Goal: Task Accomplishment & Management: Manage account settings

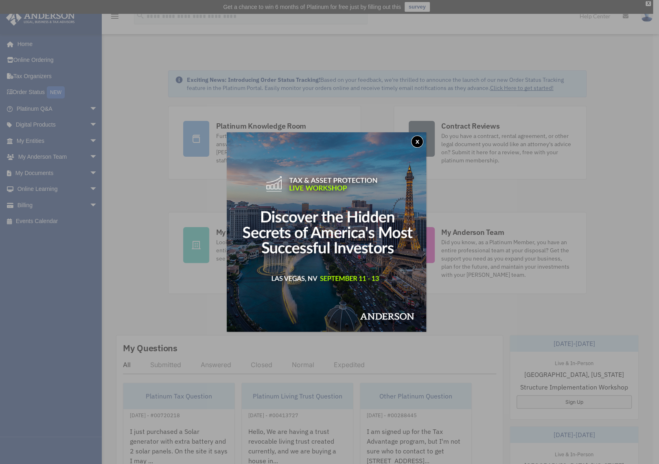
click at [420, 143] on button "x" at bounding box center [417, 141] width 12 height 12
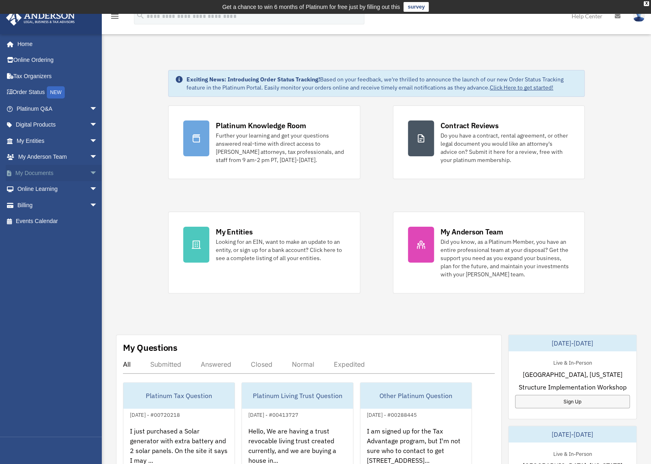
click at [36, 172] on link "My Documents arrow_drop_down" at bounding box center [58, 173] width 104 height 16
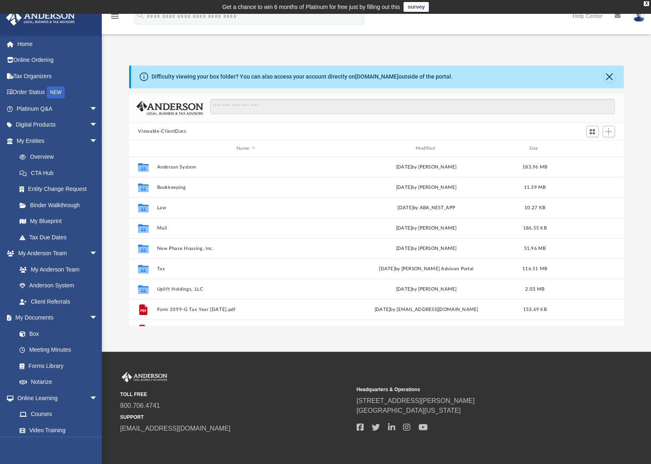
scroll to position [177, 485]
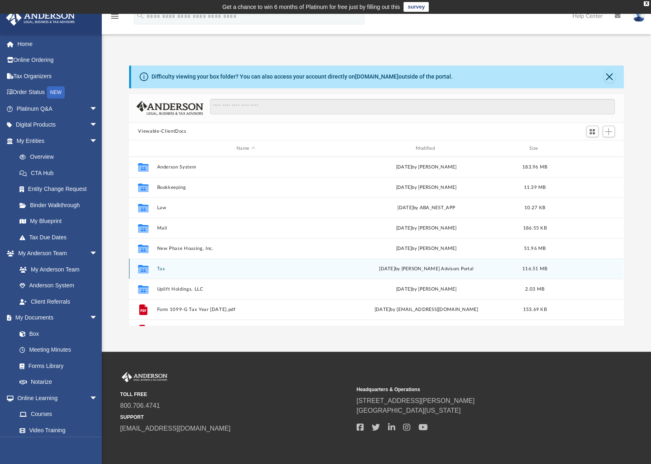
click at [160, 268] on button "Tax" at bounding box center [245, 268] width 177 height 5
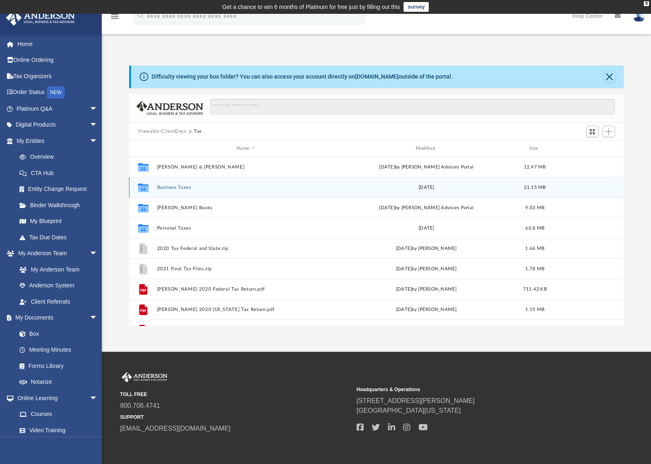
click at [172, 190] on button "Business Taxes" at bounding box center [245, 187] width 177 height 5
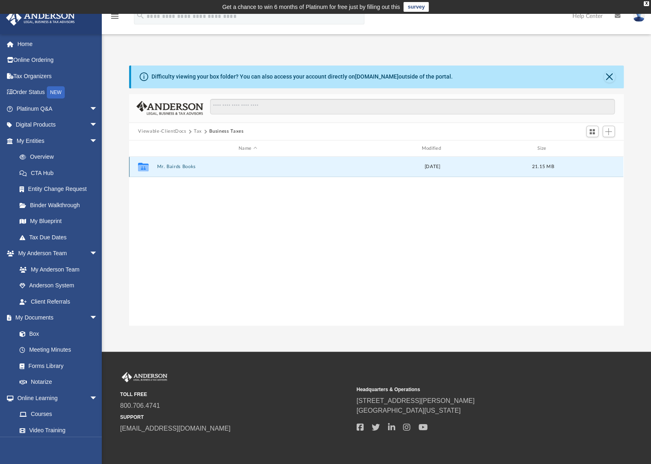
click at [173, 168] on button "Mr. Bairds Books" at bounding box center [247, 166] width 181 height 5
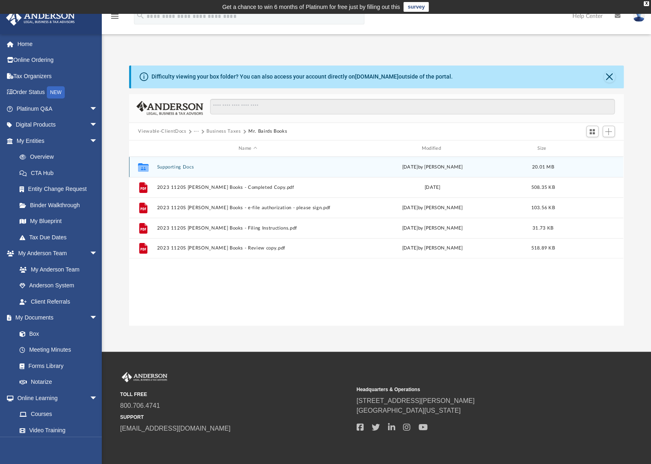
click at [178, 168] on button "Supporting Docs" at bounding box center [247, 166] width 181 height 5
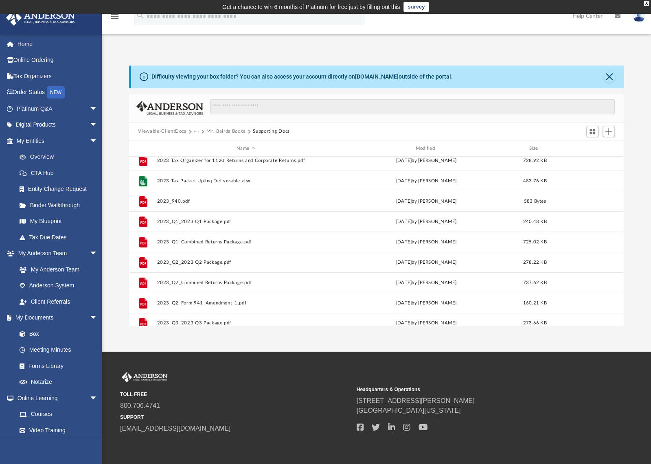
scroll to position [0, 0]
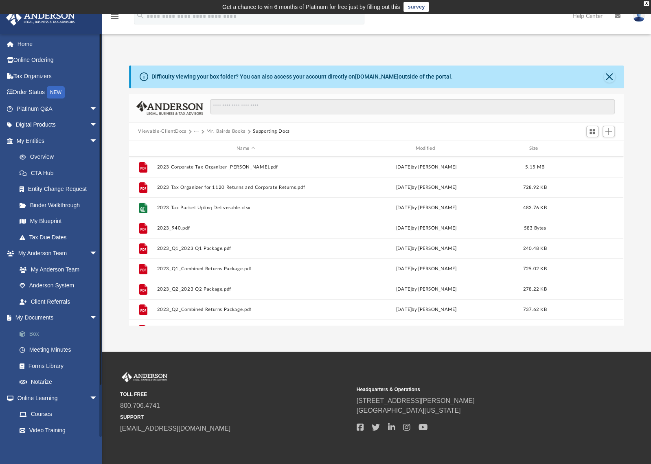
click at [33, 334] on link "Box" at bounding box center [60, 334] width 98 height 16
click at [217, 128] on button "Mr. Bairds Books" at bounding box center [225, 131] width 39 height 7
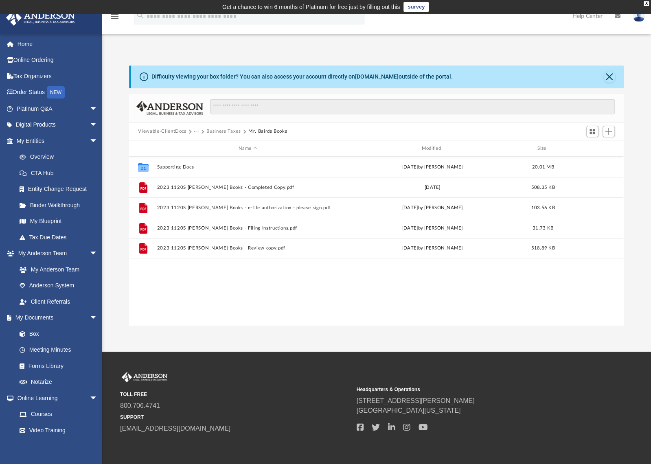
click at [168, 130] on button "Viewable-ClientDocs" at bounding box center [162, 131] width 48 height 7
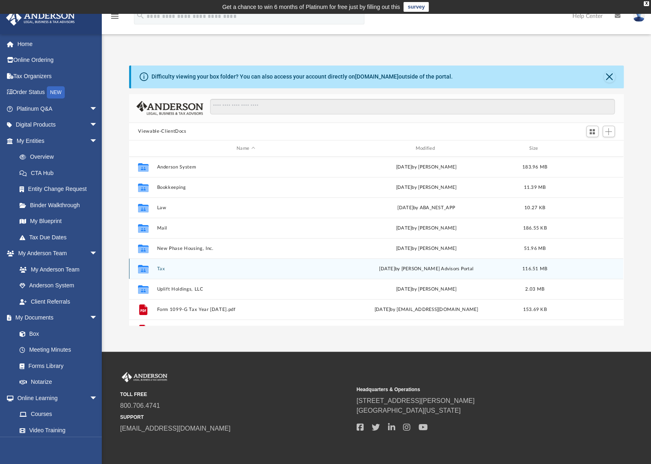
click at [162, 269] on button "Tax" at bounding box center [245, 268] width 177 height 5
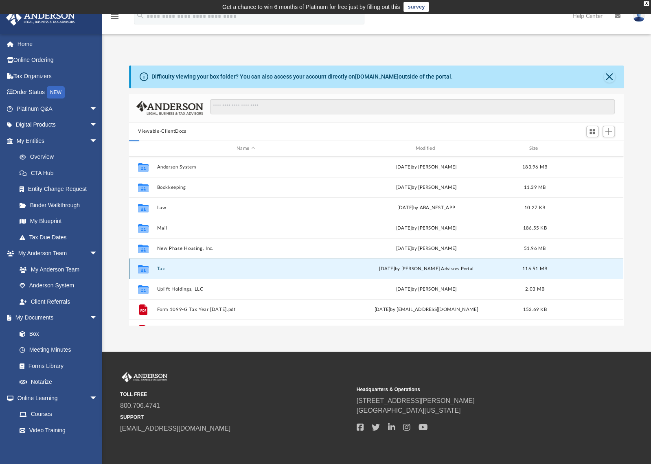
click at [162, 269] on button "Tax" at bounding box center [245, 268] width 177 height 5
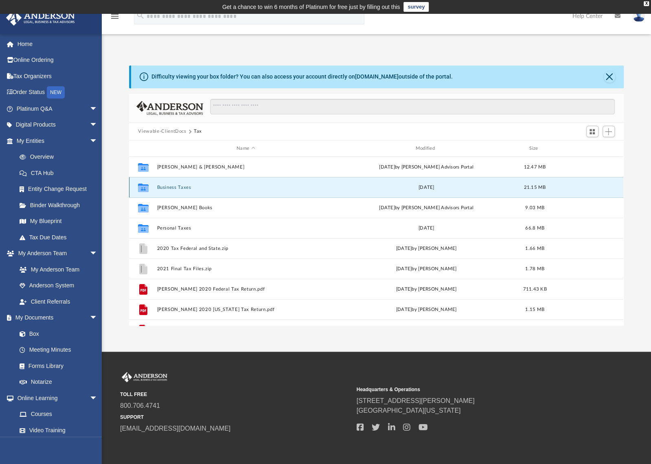
click at [177, 186] on button "Business Taxes" at bounding box center [245, 187] width 177 height 5
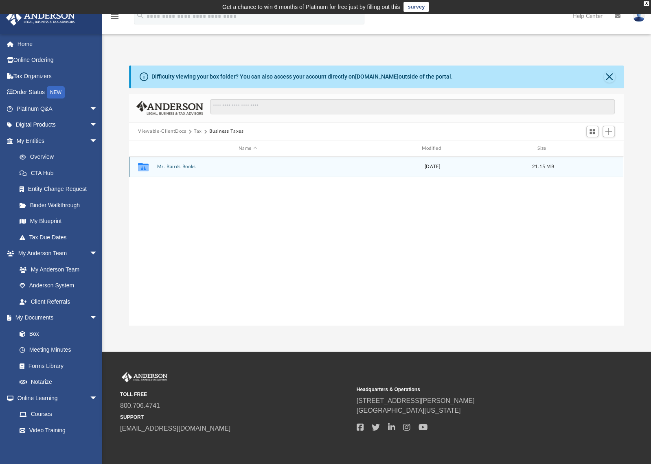
click at [175, 166] on button "Mr. Bairds Books" at bounding box center [247, 166] width 181 height 5
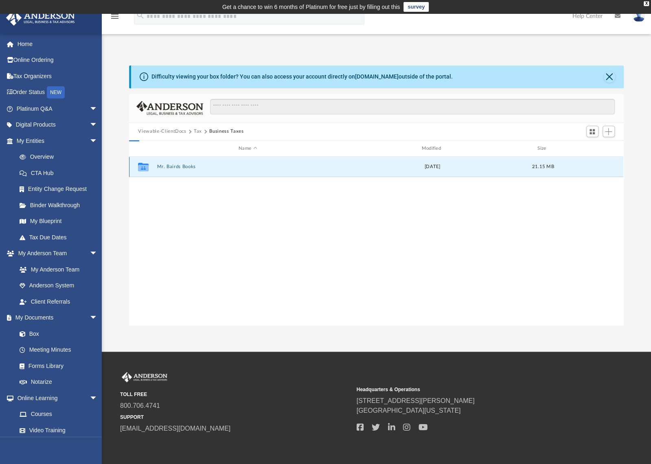
click at [175, 166] on button "Mr. Bairds Books" at bounding box center [247, 166] width 181 height 5
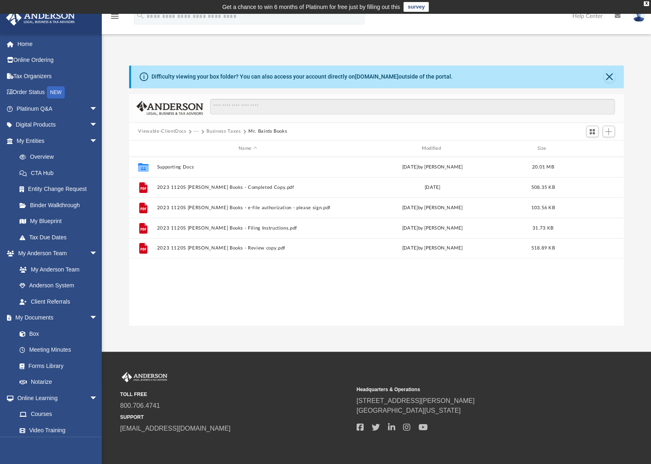
click at [212, 131] on button "Business Taxes" at bounding box center [223, 131] width 34 height 7
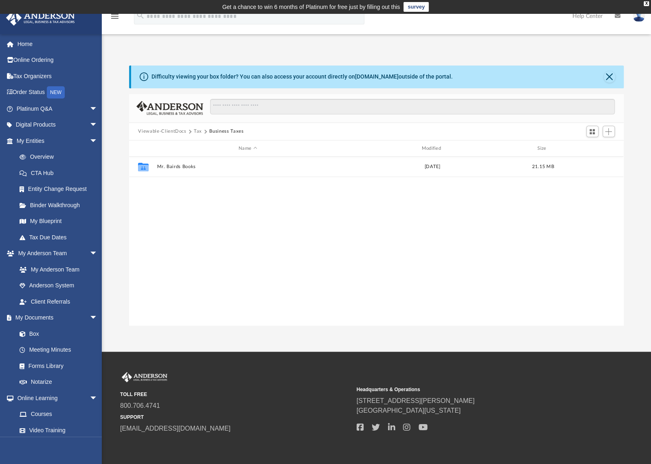
click at [200, 131] on button "Tax" at bounding box center [198, 131] width 8 height 7
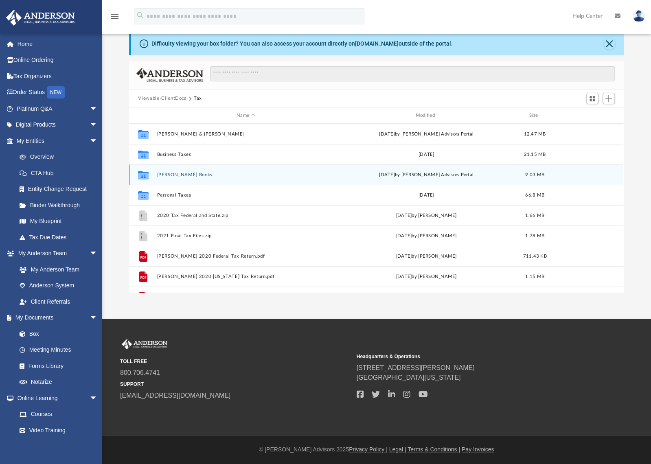
click at [176, 176] on button "[PERSON_NAME] Books" at bounding box center [245, 174] width 177 height 5
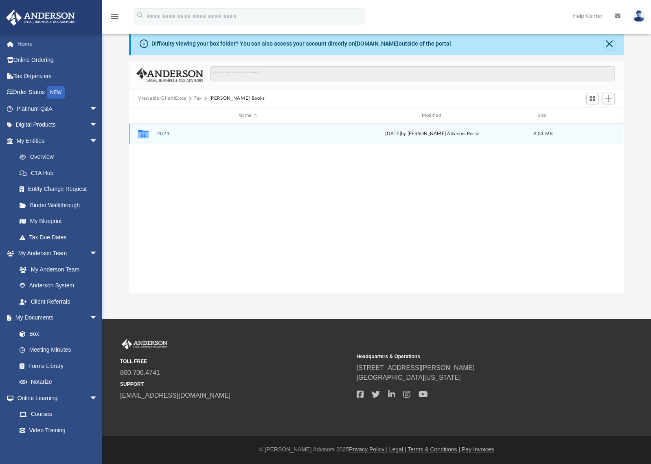
click at [163, 136] on button "2024" at bounding box center [247, 133] width 181 height 5
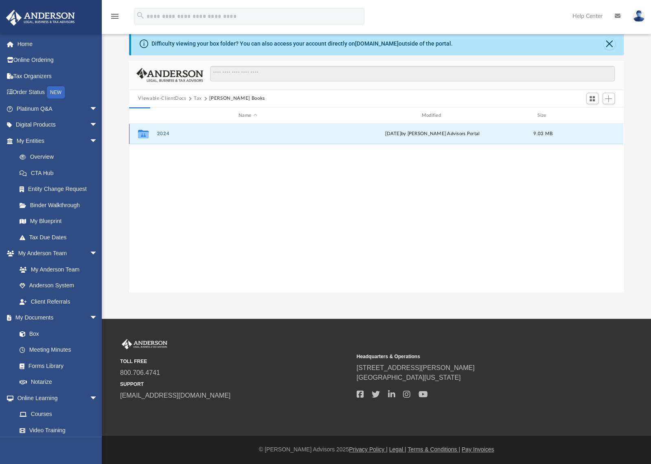
click at [163, 136] on button "2024" at bounding box center [247, 133] width 181 height 5
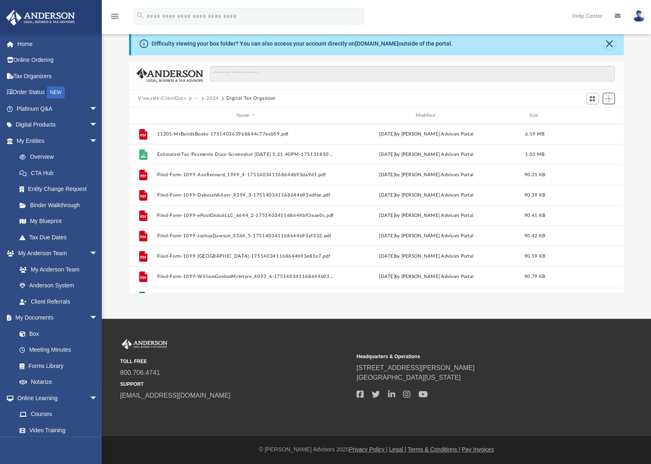
click at [607, 97] on span "Add" at bounding box center [608, 98] width 7 height 7
click at [601, 113] on li "Upload" at bounding box center [596, 114] width 26 height 9
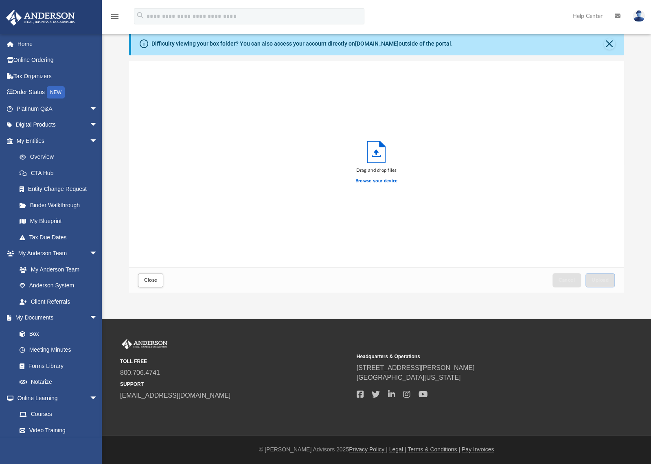
scroll to position [199, 485]
click at [602, 280] on span "Upload" at bounding box center [599, 280] width 17 height 5
click at [384, 176] on label "Select More Files" at bounding box center [376, 179] width 37 height 7
click at [0, 0] on input "Select More Files" at bounding box center [0, 0] width 0 height 0
click at [384, 180] on label "Select More Files" at bounding box center [376, 179] width 37 height 7
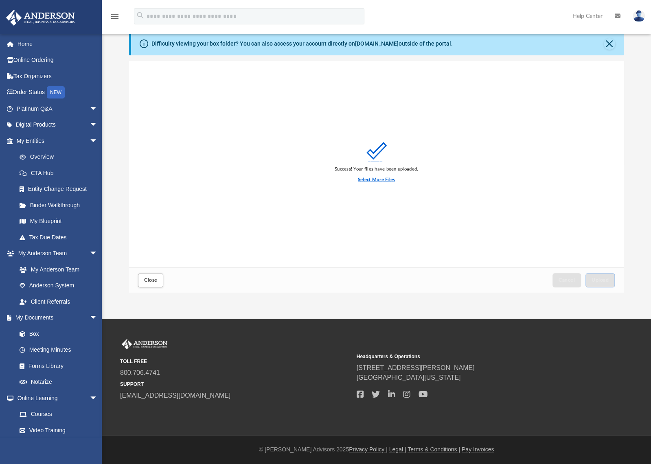
click at [0, 0] on input "Select More Files" at bounding box center [0, 0] width 0 height 0
click at [150, 279] on span "Close" at bounding box center [150, 280] width 13 height 5
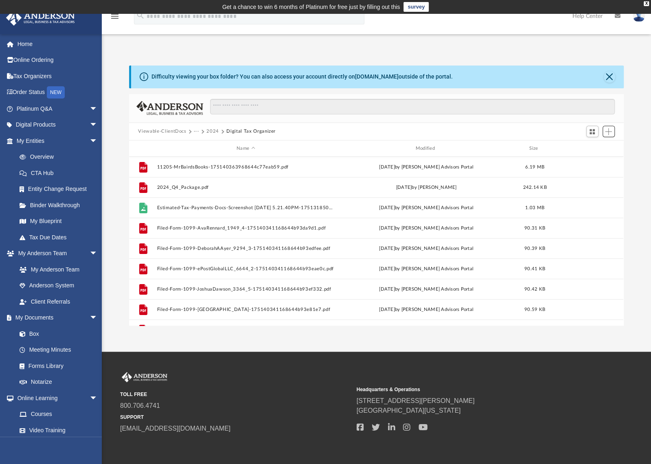
scroll to position [116, 0]
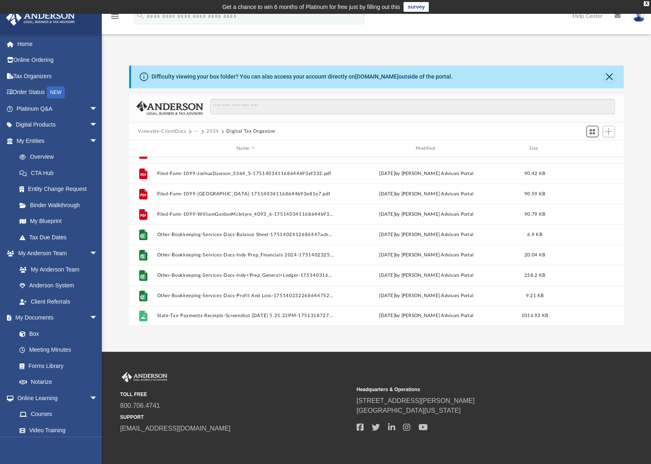
click at [590, 132] on span "Switch to Grid View" at bounding box center [591, 131] width 7 height 7
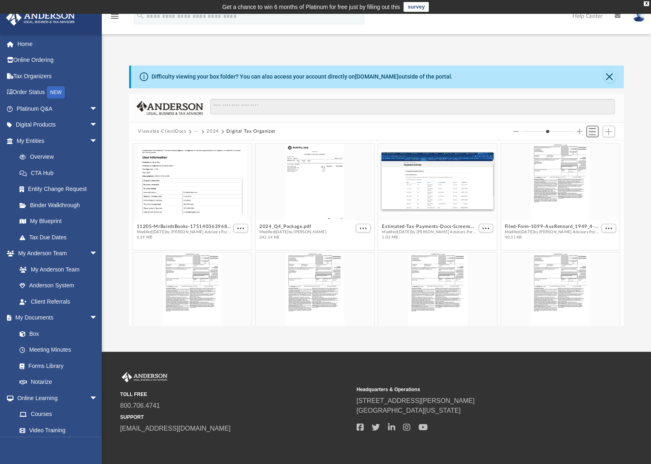
scroll to position [177, 485]
click at [381, 47] on div "App [EMAIL_ADDRESS][DOMAIN_NAME] Sign Out [EMAIL_ADDRESS][DOMAIN_NAME] Home Onl…" at bounding box center [325, 183] width 651 height 286
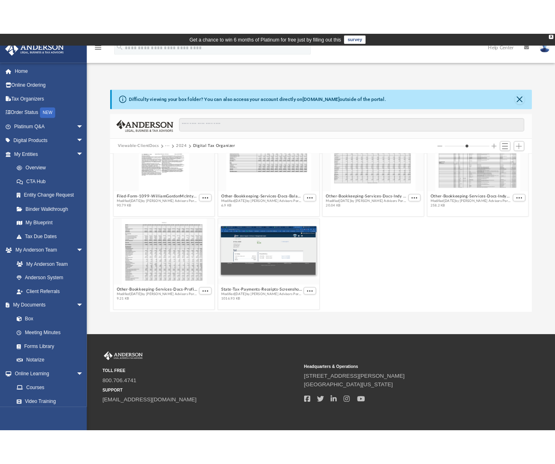
scroll to position [0, 0]
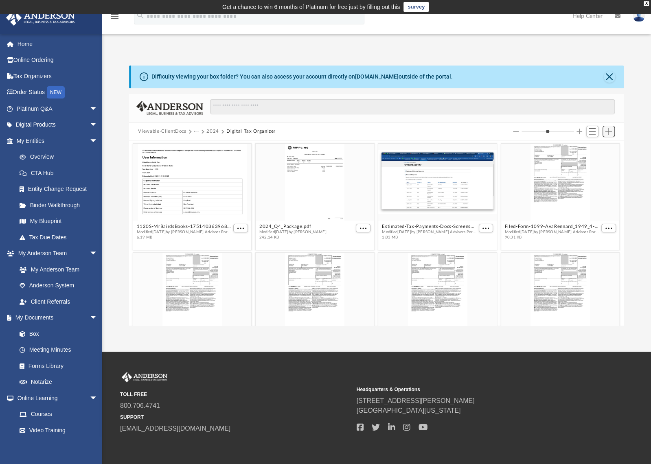
click at [608, 129] on span "Add" at bounding box center [608, 131] width 7 height 7
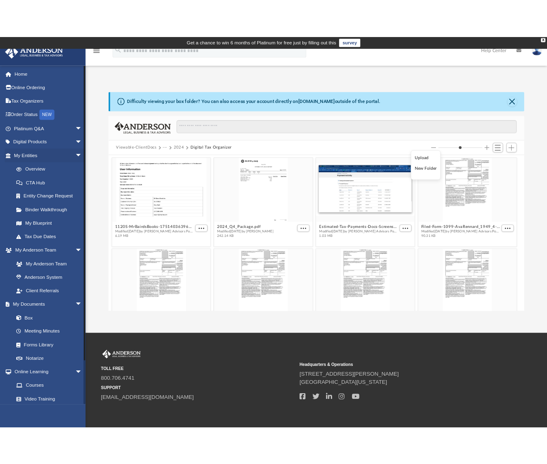
scroll to position [177, 392]
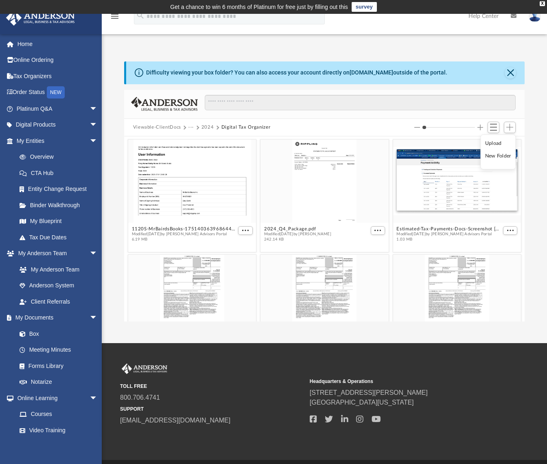
click at [501, 157] on li "New Folder" at bounding box center [498, 156] width 26 height 9
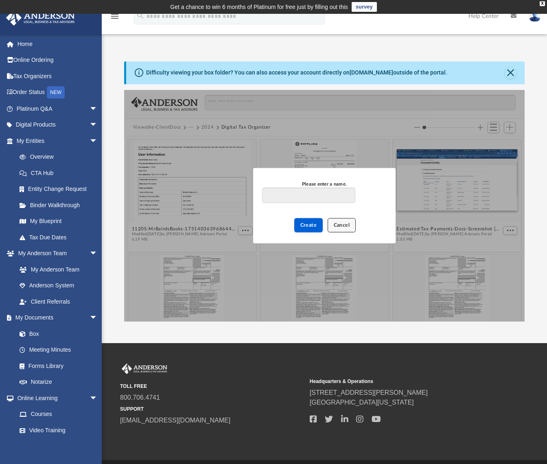
drag, startPoint x: 336, startPoint y: 225, endPoint x: 382, endPoint y: 218, distance: 46.6
click at [336, 225] on span "Cancel" at bounding box center [342, 225] width 16 height 5
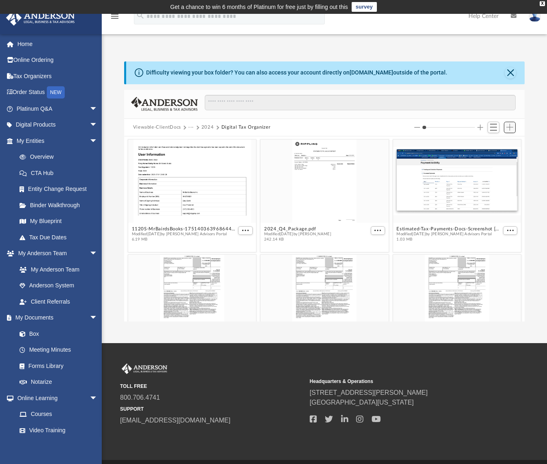
click at [510, 126] on span "Add" at bounding box center [509, 127] width 7 height 7
click at [499, 145] on li "Upload" at bounding box center [498, 143] width 26 height 9
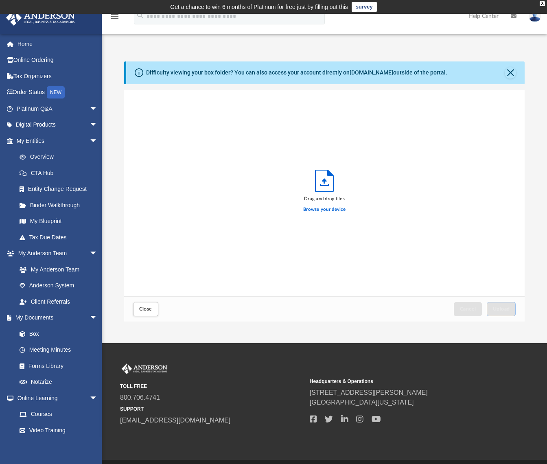
scroll to position [199, 392]
click at [323, 210] on label "Browse your device" at bounding box center [324, 209] width 42 height 7
click at [0, 0] on input "Browse your device" at bounding box center [0, 0] width 0 height 0
click at [326, 210] on label "Browse your device" at bounding box center [324, 209] width 42 height 7
click at [0, 0] on input "Browse your device" at bounding box center [0, 0] width 0 height 0
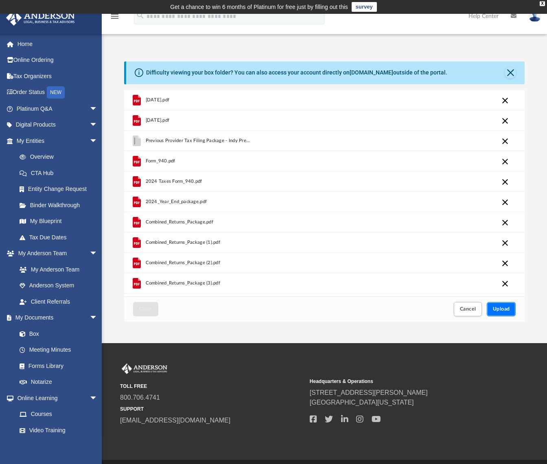
click at [505, 308] on span "Upload" at bounding box center [501, 308] width 17 height 5
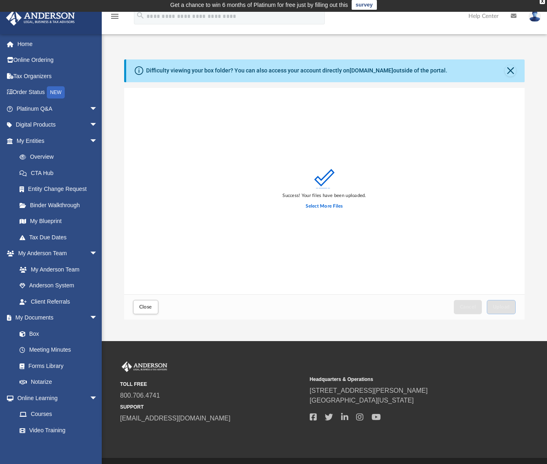
scroll to position [4, 0]
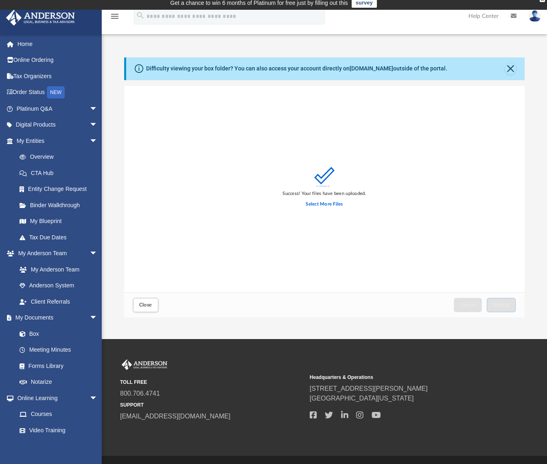
click at [307, 229] on div "Success! Your files have been uploaded. Select More Files" at bounding box center [324, 189] width 401 height 207
click at [149, 305] on span "Close" at bounding box center [145, 304] width 13 height 5
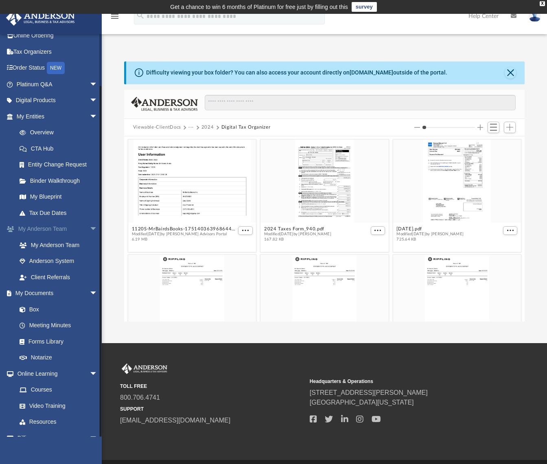
scroll to position [51, 0]
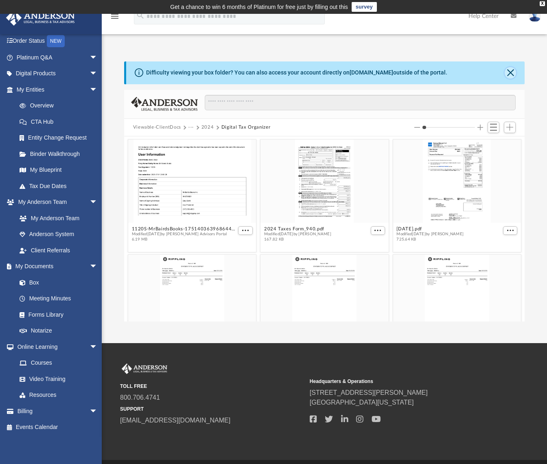
click at [510, 75] on button "Close" at bounding box center [510, 72] width 11 height 11
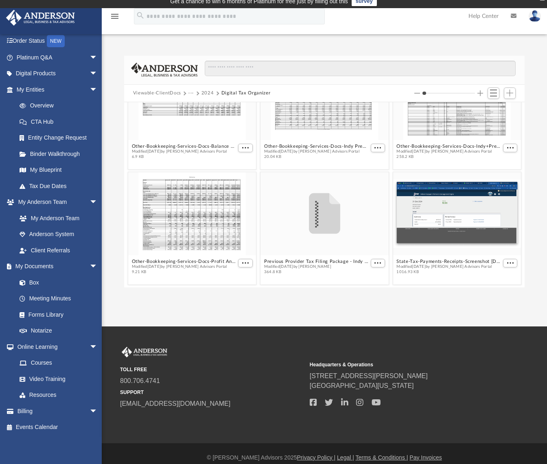
scroll to position [13, 0]
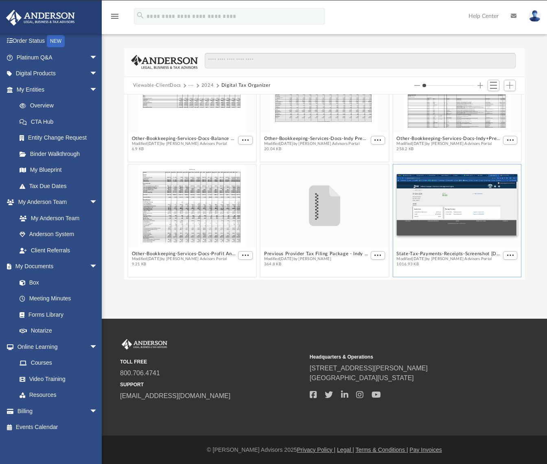
click at [459, 208] on div "grid" at bounding box center [457, 205] width 128 height 83
click at [441, 211] on div "grid" at bounding box center [457, 205] width 128 height 83
click at [450, 222] on div "grid" at bounding box center [457, 205] width 128 height 83
click at [454, 219] on div "grid" at bounding box center [457, 205] width 128 height 83
click at [454, 217] on div "grid" at bounding box center [457, 205] width 128 height 83
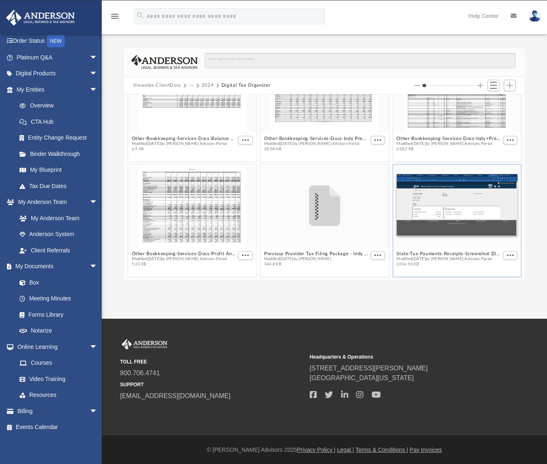
click at [454, 199] on div "grid" at bounding box center [457, 205] width 128 height 83
click at [500, 253] on figcaption "State-Tax-Payments-Receipts-Screenshot [DATE] 5.25.22PM-1751318727686300c780c58…" at bounding box center [457, 259] width 128 height 22
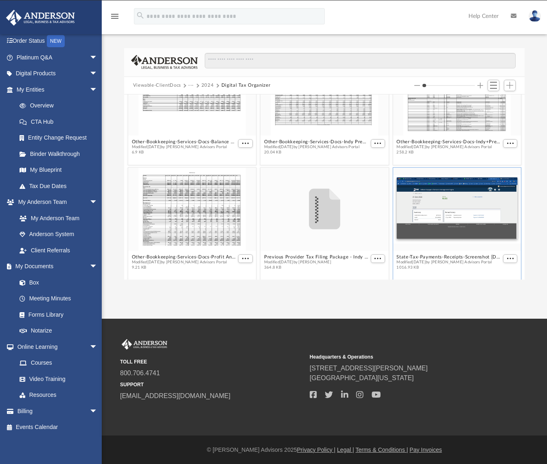
click at [381, 308] on div "App [EMAIL_ADDRESS][DOMAIN_NAME] Sign Out [EMAIL_ADDRESS][DOMAIN_NAME] Home Onl…" at bounding box center [273, 159] width 547 height 318
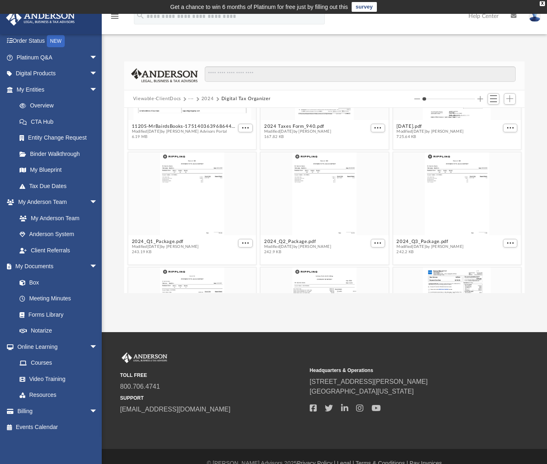
scroll to position [0, 0]
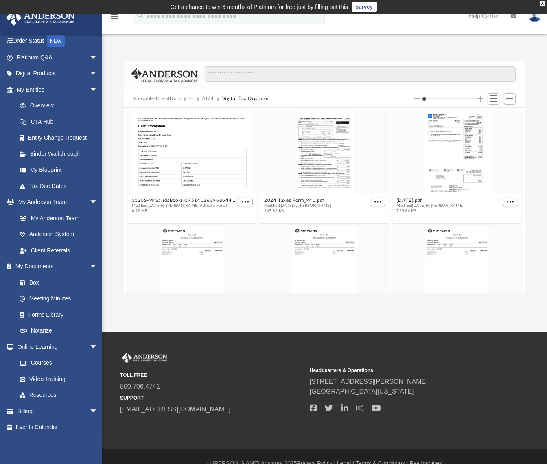
click at [539, 19] on img at bounding box center [535, 16] width 12 height 12
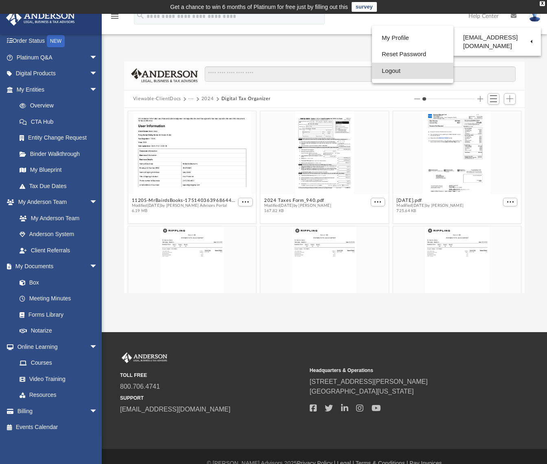
click at [389, 71] on link "Logout" at bounding box center [412, 71] width 81 height 17
